Goal: Complete application form

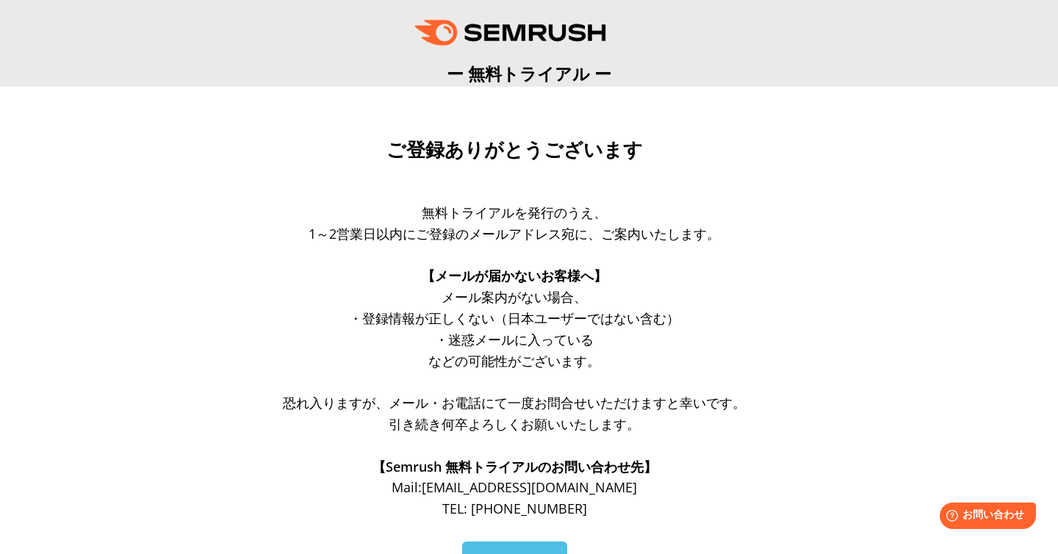
scroll to position [195, 0]
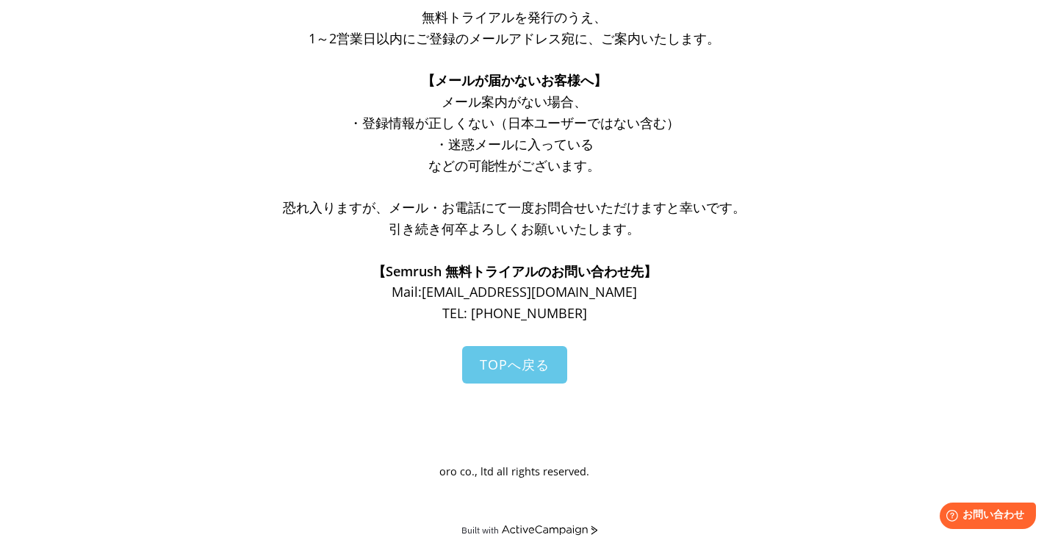
click at [518, 377] on link "TOPへ戻る" at bounding box center [514, 364] width 105 height 37
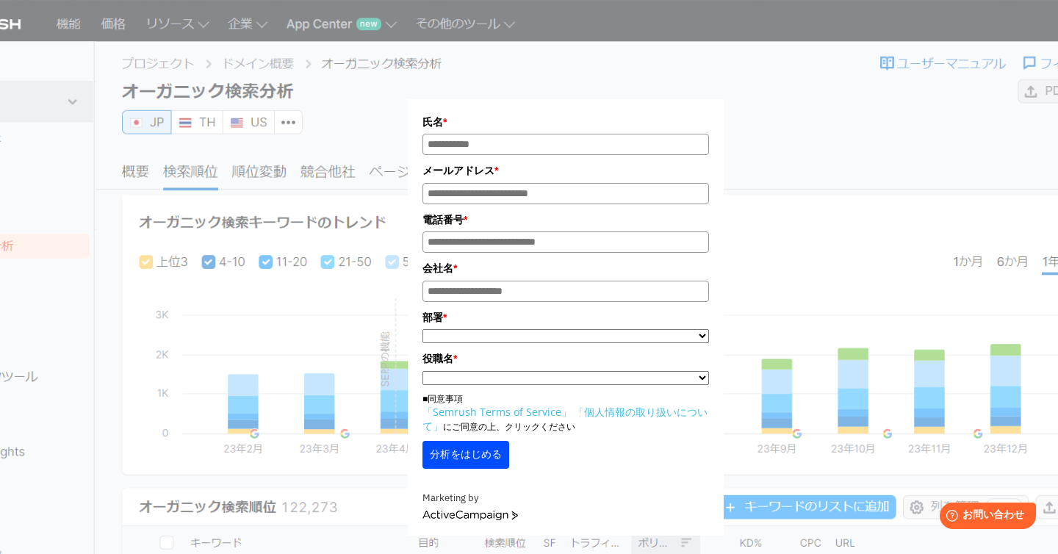
click at [854, 148] on div "氏名 * メールアドレス * 電話番号 * 会社名 * *" at bounding box center [565, 276] width 735 height 517
